Goal: Information Seeking & Learning: Check status

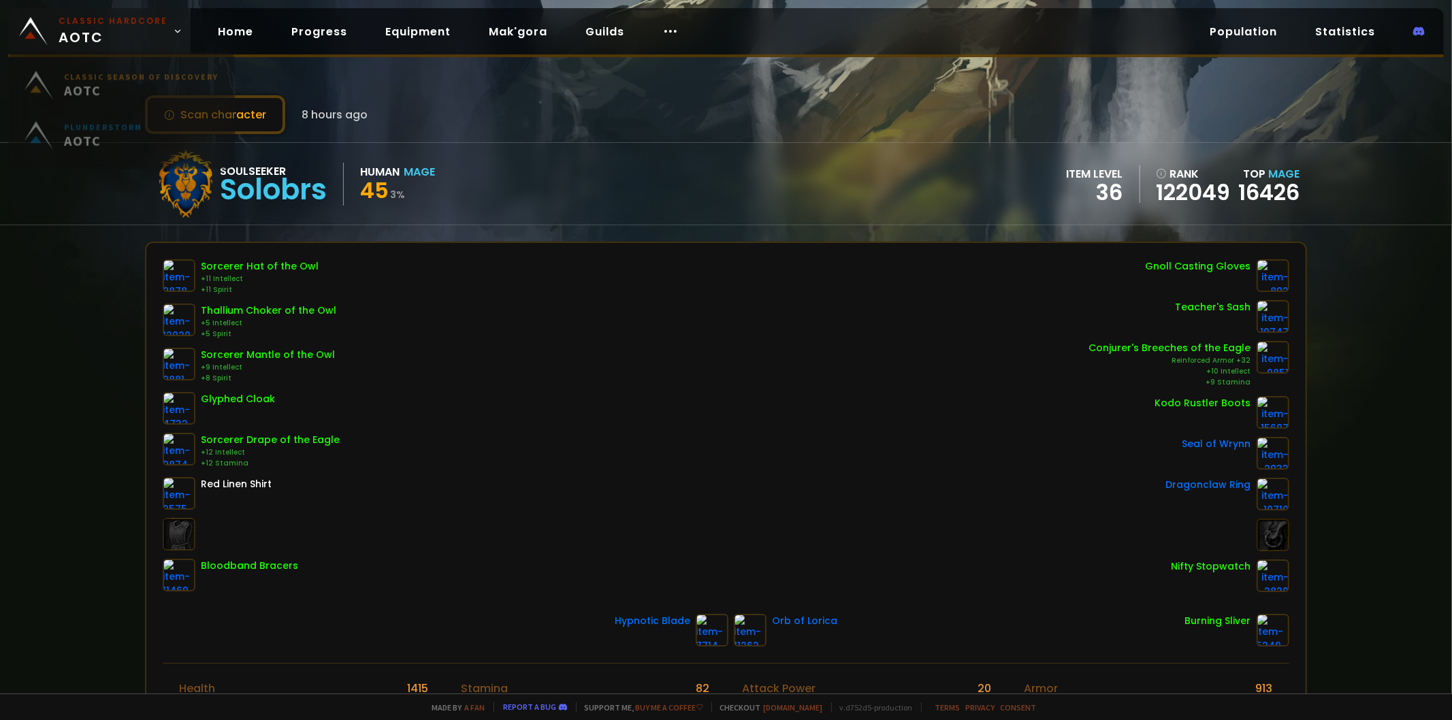
click at [46, 46] on link "Classic Hardcore AOTC" at bounding box center [99, 31] width 182 height 46
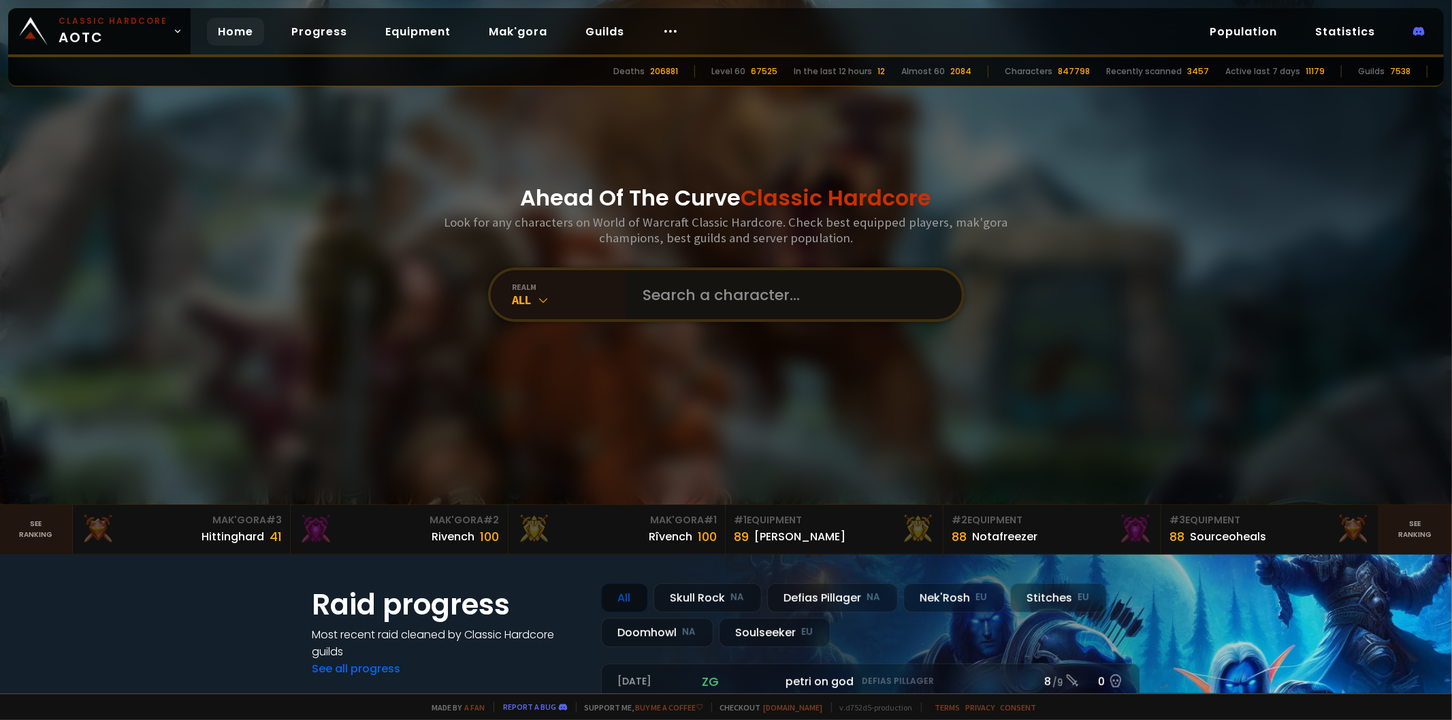
click at [672, 304] on input "text" at bounding box center [790, 294] width 310 height 49
type input "veresk"
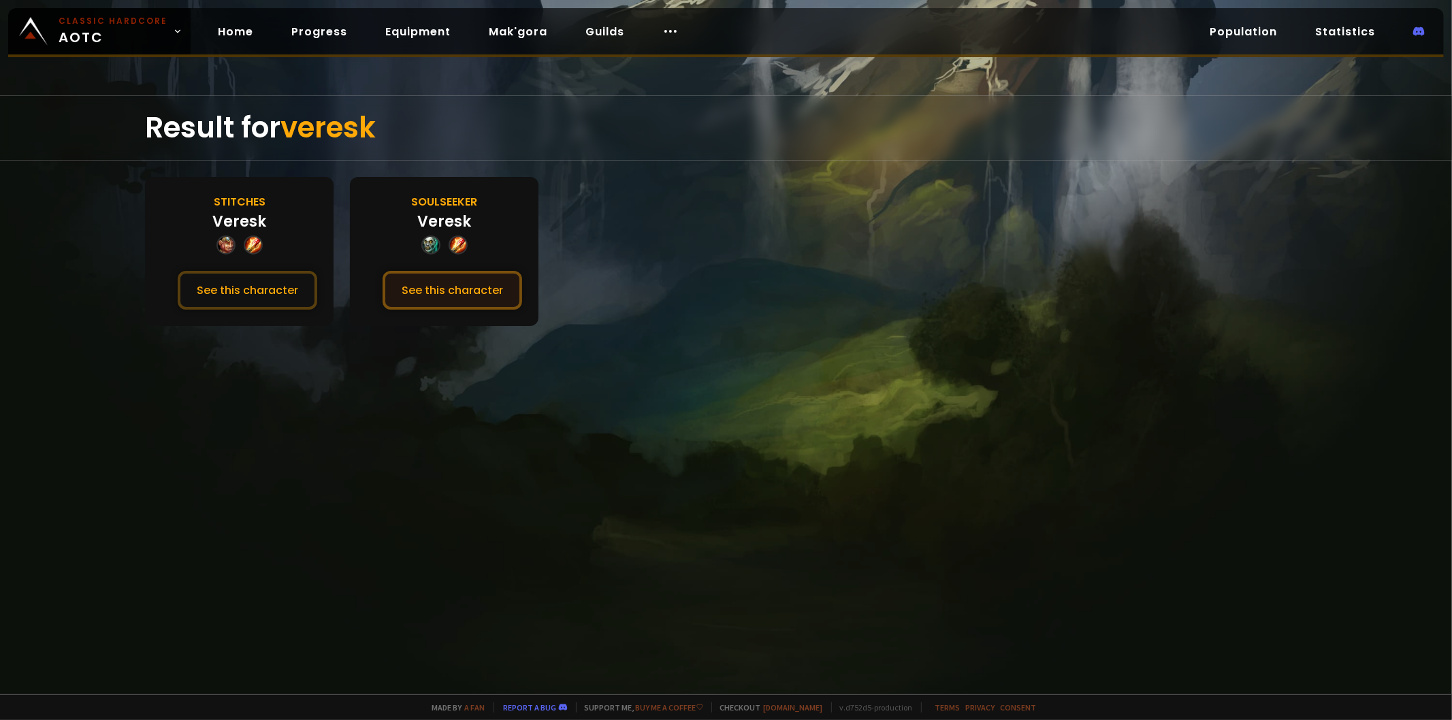
click at [494, 303] on button "See this character" at bounding box center [452, 290] width 140 height 39
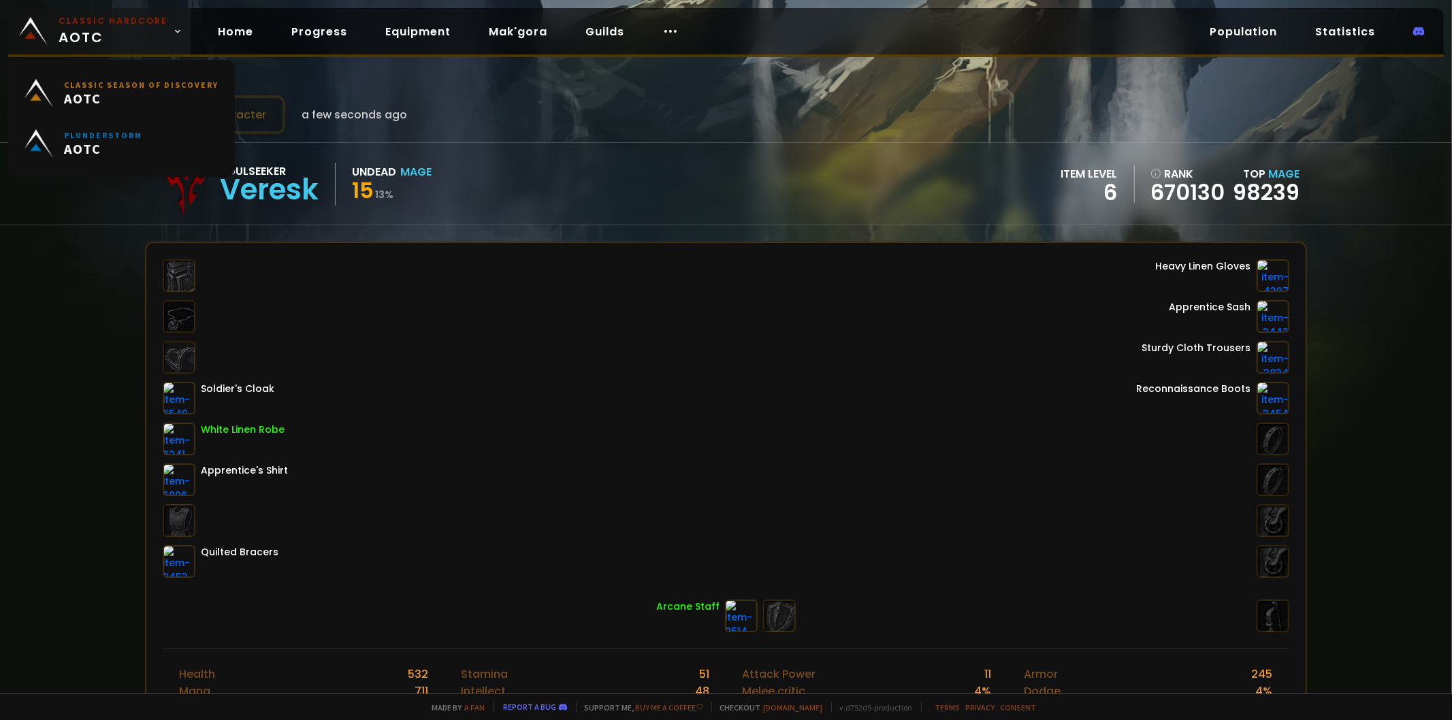
click at [63, 39] on span "Classic Hardcore AOTC" at bounding box center [113, 31] width 109 height 33
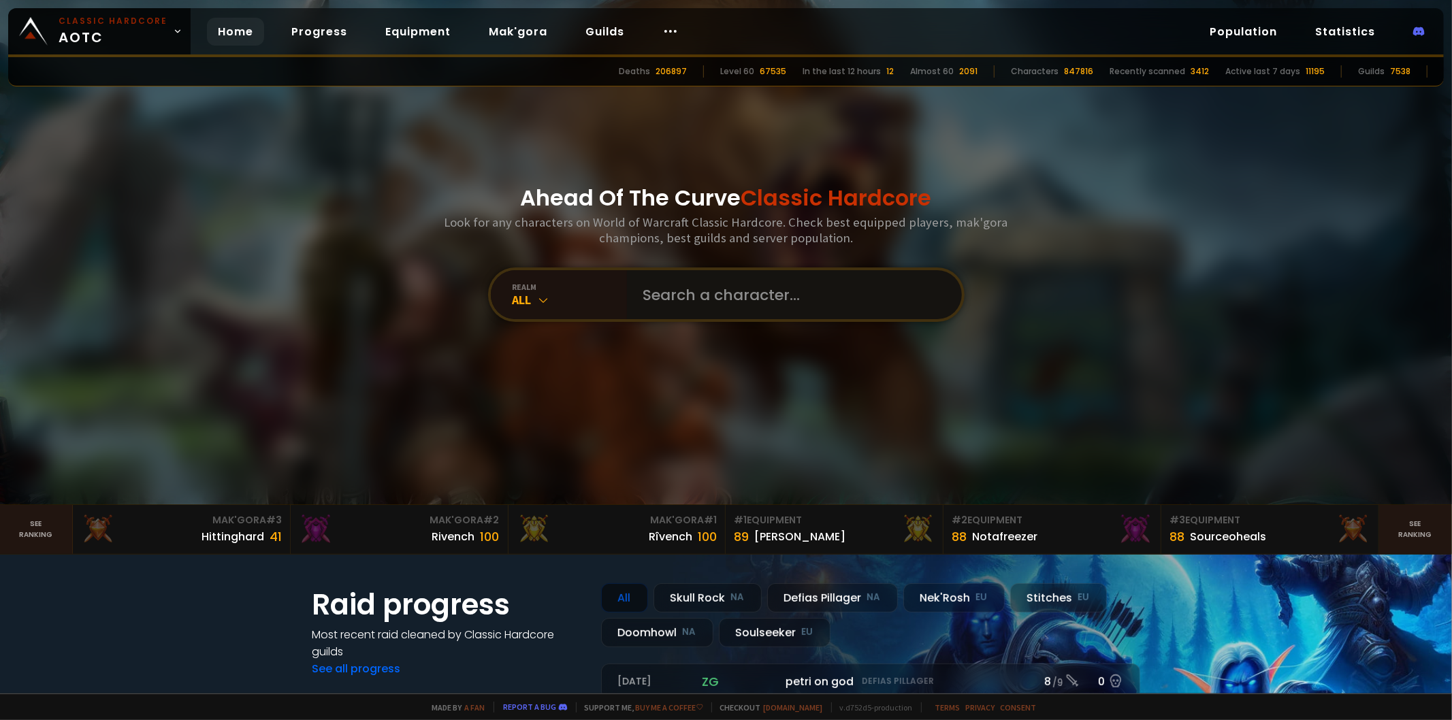
click at [695, 310] on input "text" at bounding box center [790, 294] width 310 height 49
type input "veresk"
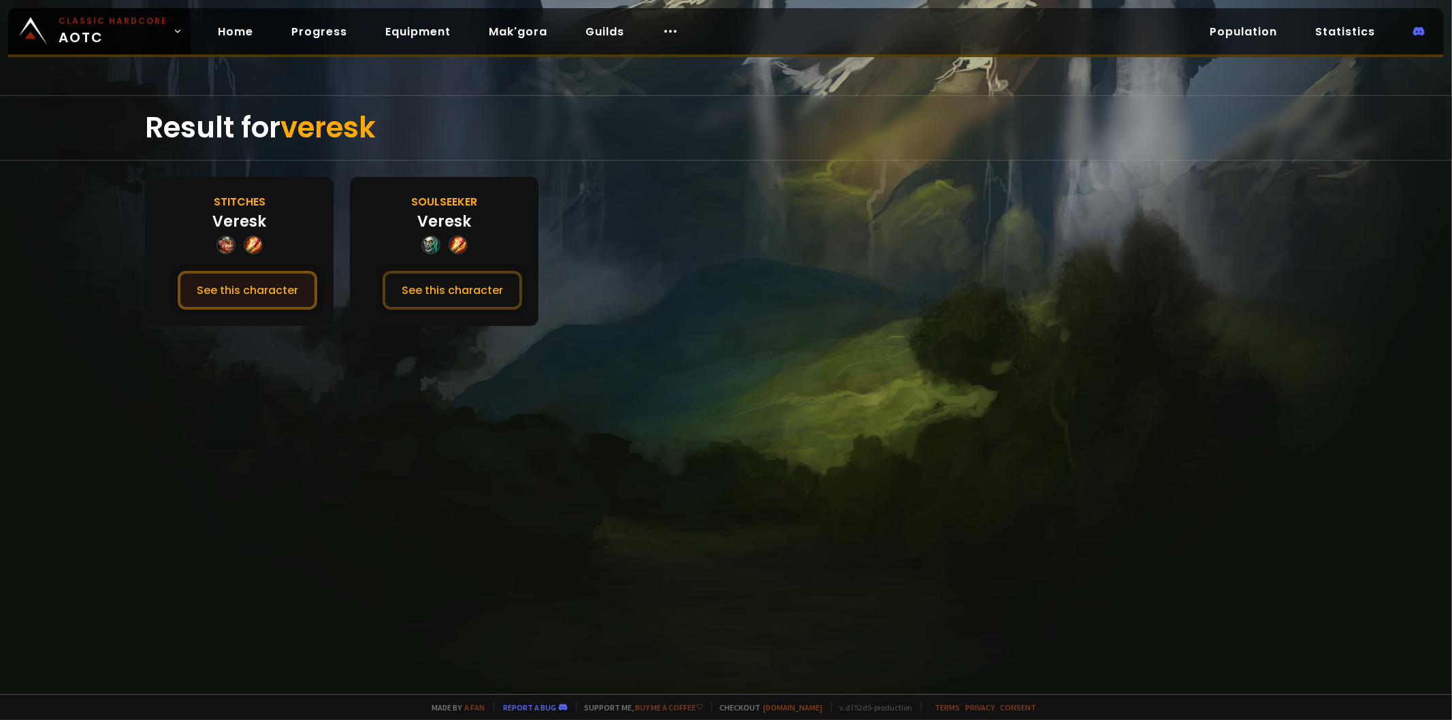
click at [276, 289] on button "See this character" at bounding box center [248, 290] width 140 height 39
click at [423, 281] on button "See this character" at bounding box center [452, 290] width 140 height 39
